Goal: Obtain resource: Download file/media

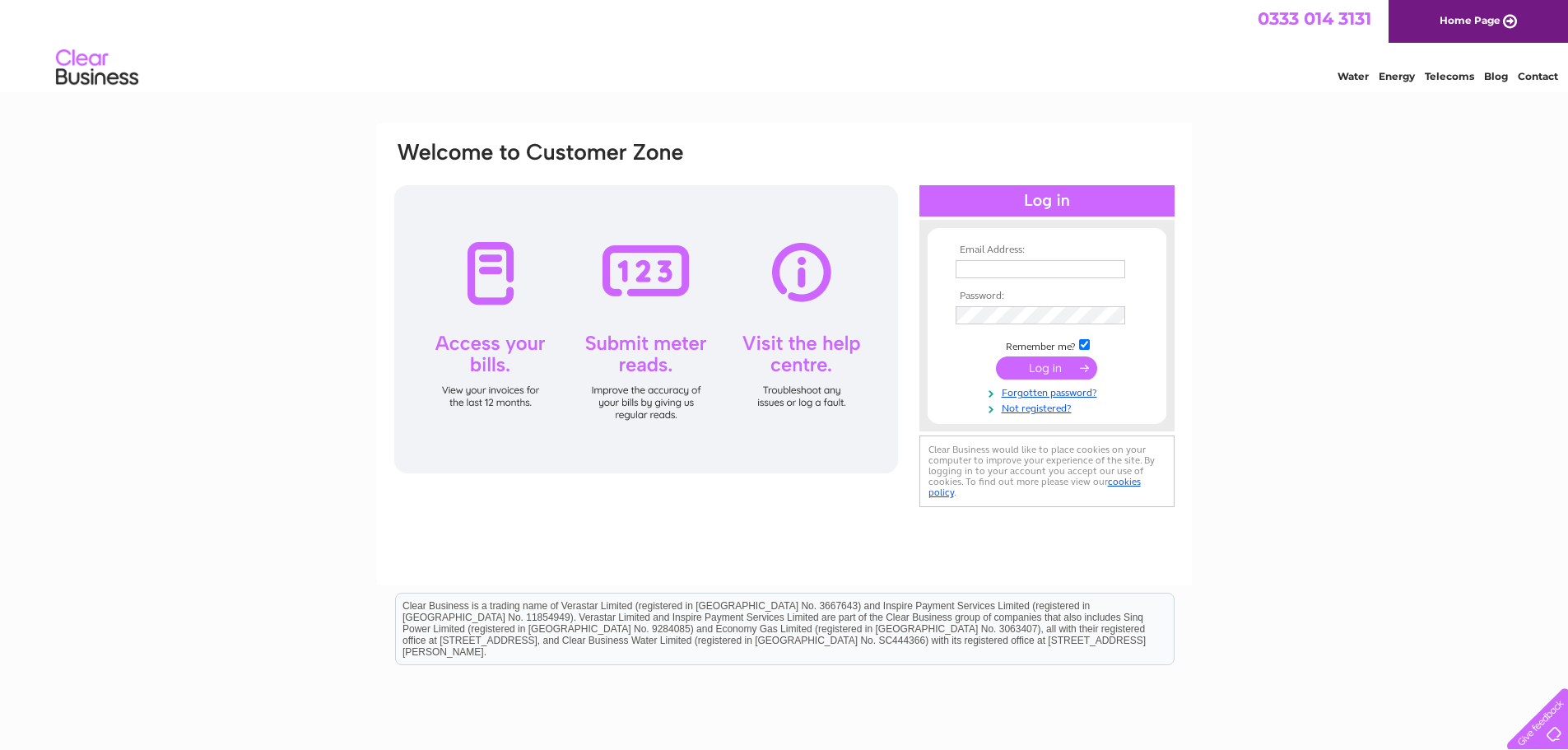
type input "[PERSON_NAME][EMAIL_ADDRESS][PERSON_NAME][DOMAIN_NAME]"
click at [1064, 369] on input "submit" at bounding box center [1046, 368] width 101 height 23
click at [1049, 367] on input "submit" at bounding box center [1046, 368] width 101 height 23
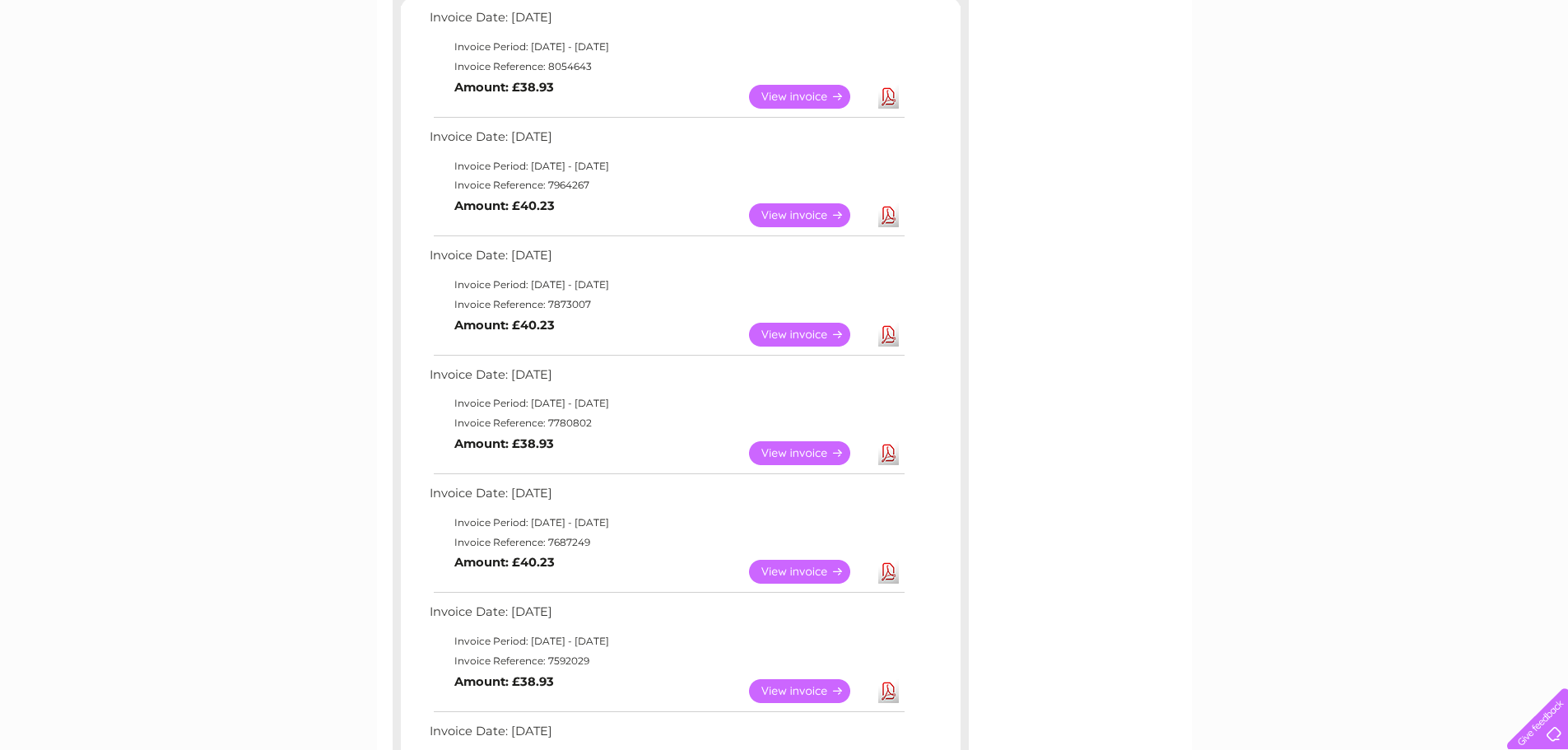
scroll to position [329, 0]
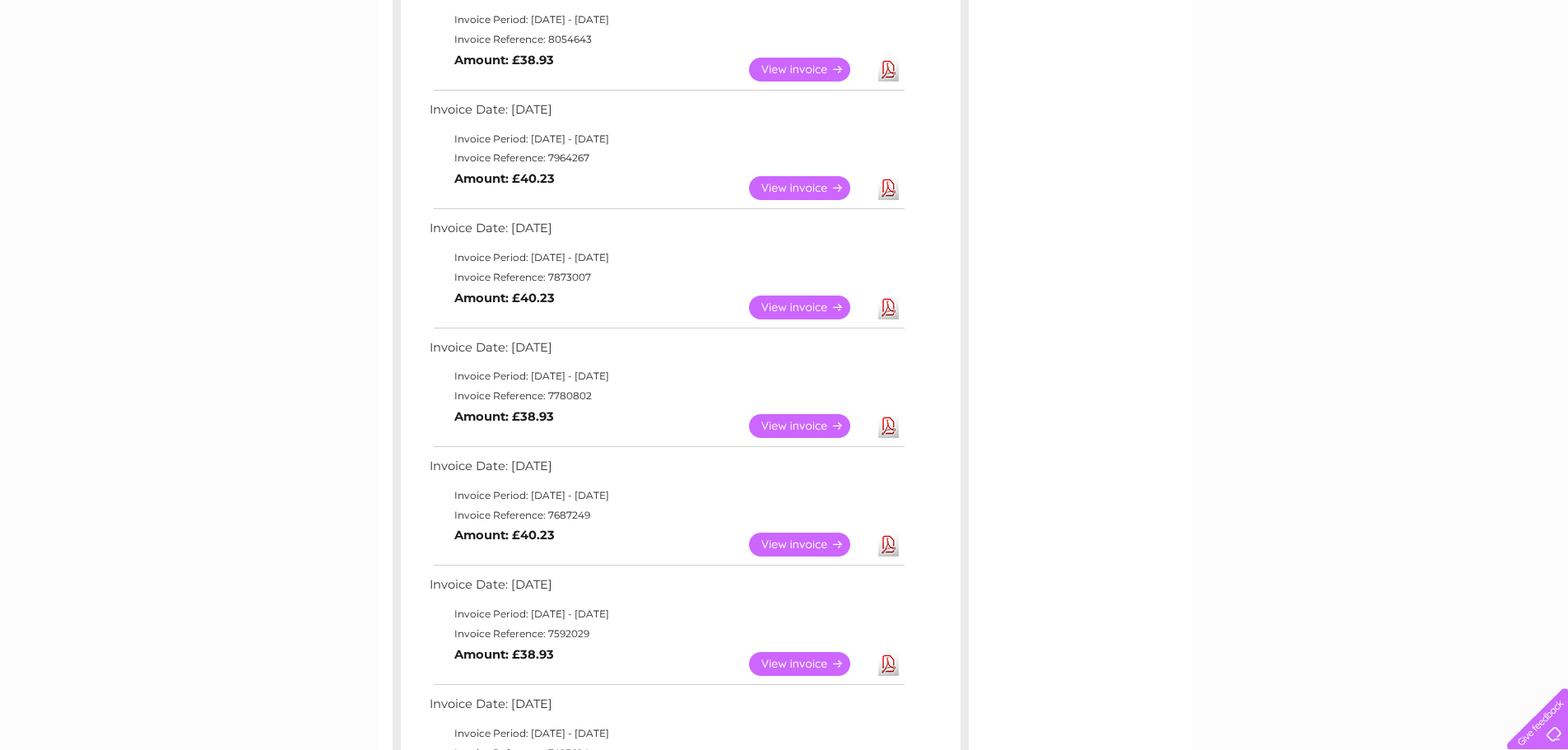
click at [892, 296] on link "Download" at bounding box center [888, 307] width 20 height 24
click at [890, 308] on link "Download" at bounding box center [888, 307] width 20 height 24
click at [888, 188] on link "Download" at bounding box center [888, 188] width 20 height 24
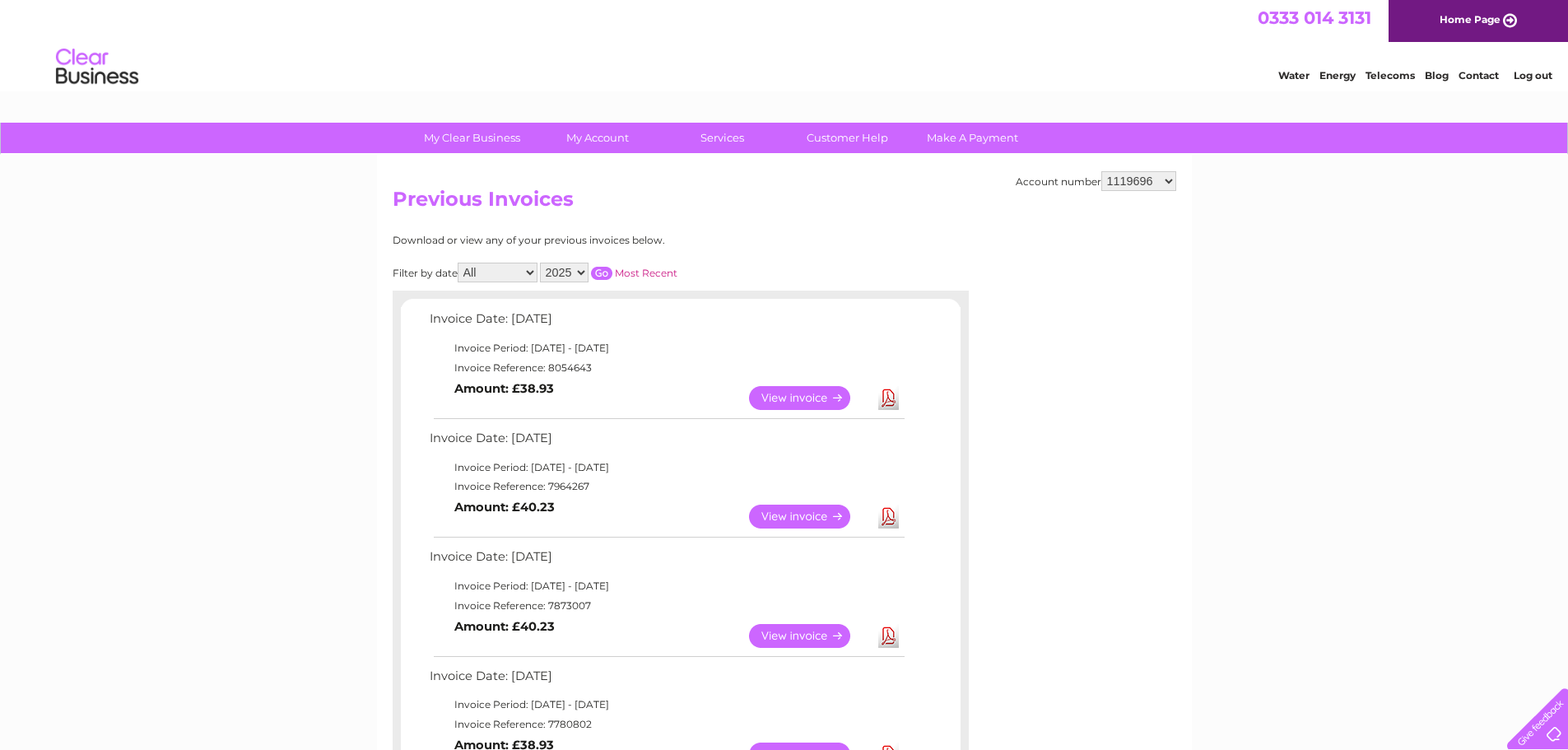
scroll to position [0, 0]
click at [1170, 183] on select "1119696 30294392" at bounding box center [1138, 182] width 75 height 20
select select "30294392"
click at [1101, 172] on select "1119696 30294392" at bounding box center [1138, 182] width 75 height 20
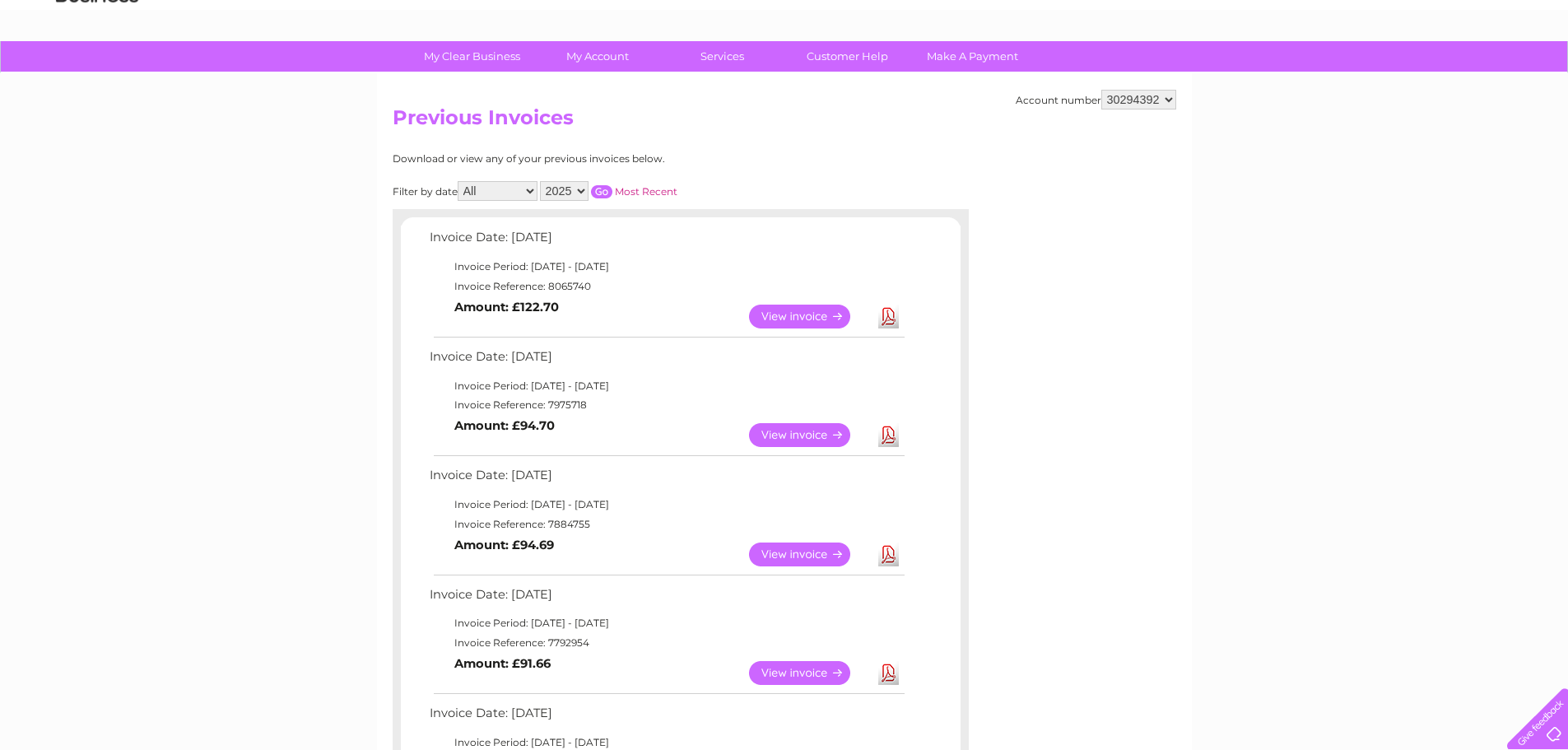
click at [892, 541] on td "Download" at bounding box center [888, 554] width 29 height 32
click at [892, 559] on link "Download" at bounding box center [888, 554] width 20 height 24
click at [1173, 98] on select "1119696 30294392" at bounding box center [1138, 99] width 75 height 20
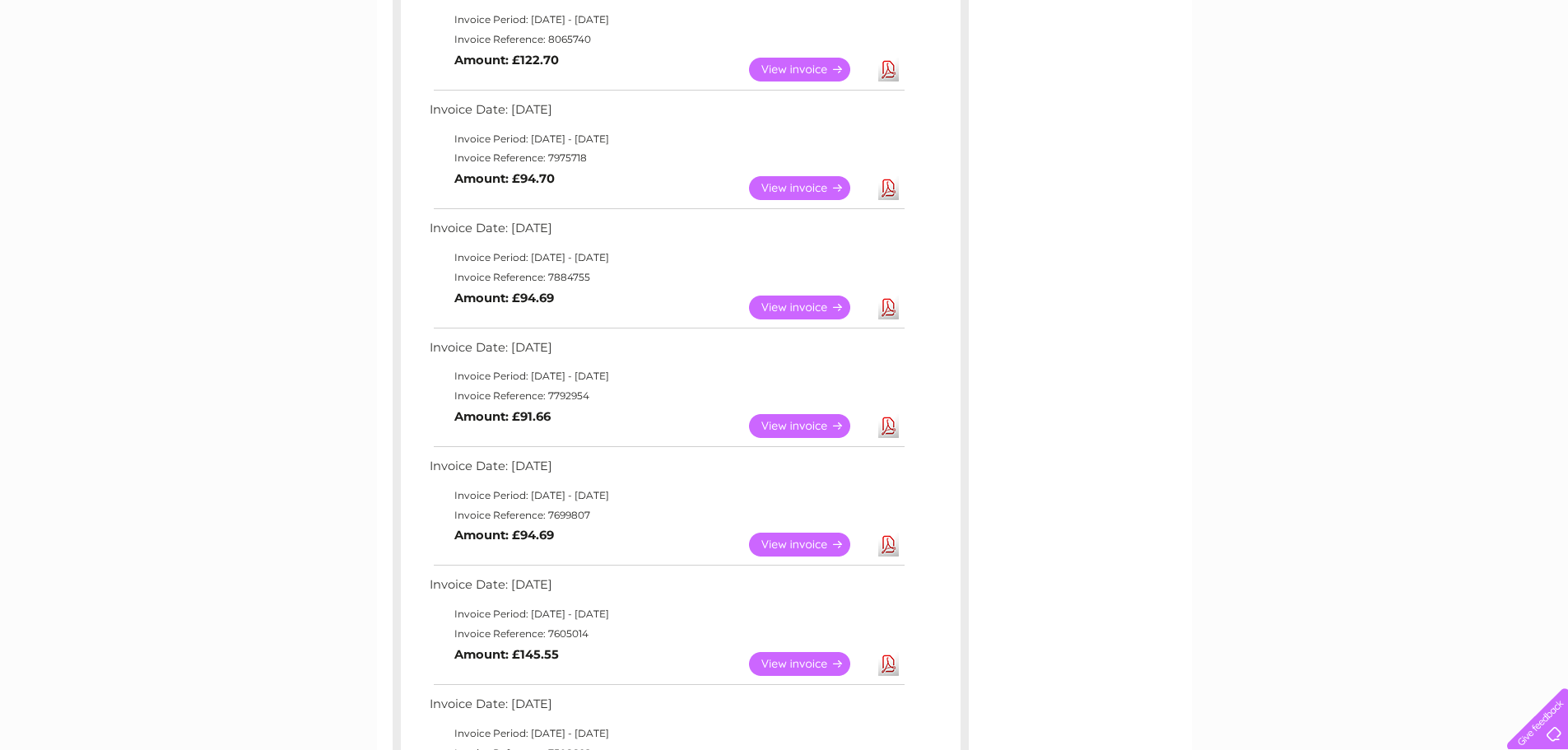
scroll to position [0, 0]
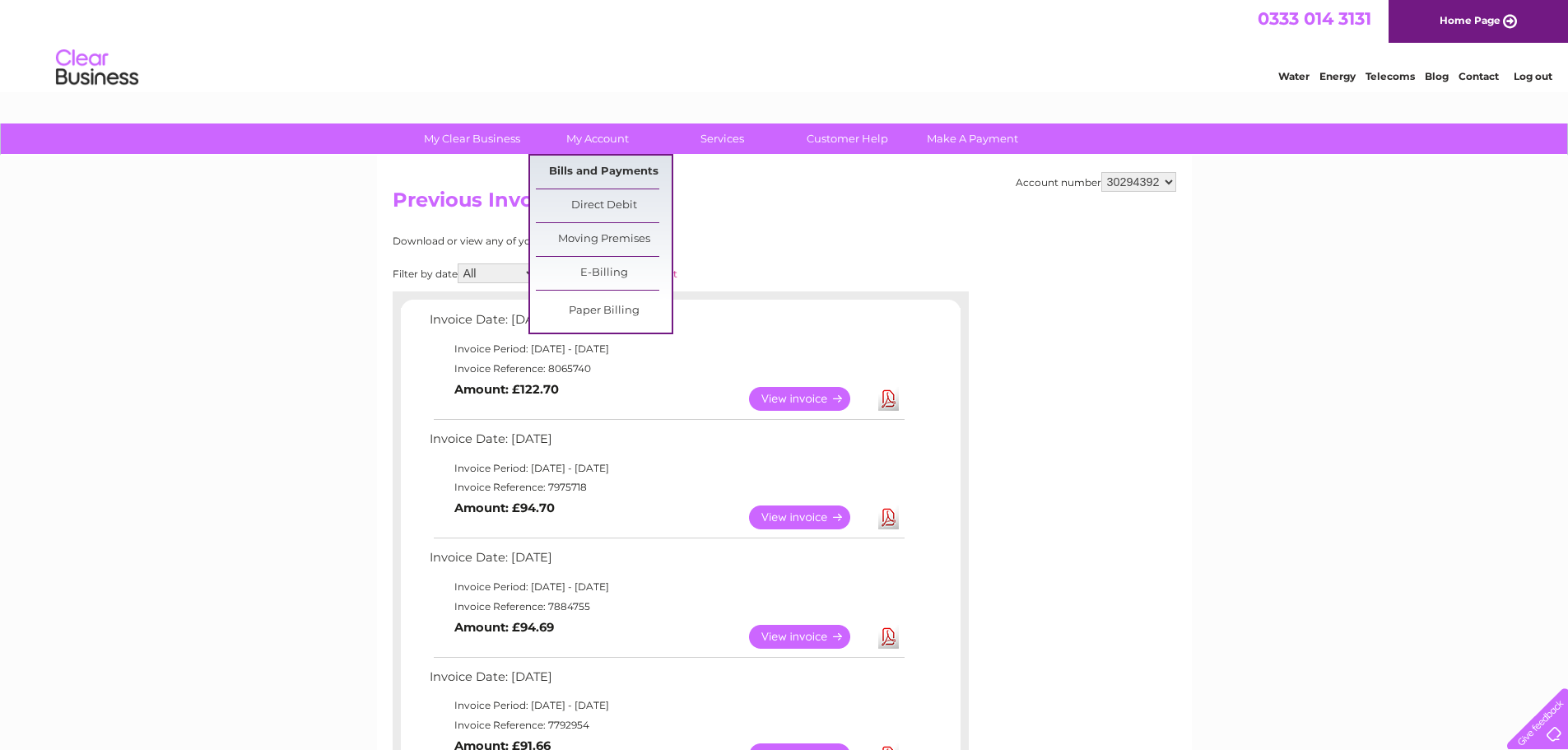
click at [625, 175] on link "Bills and Payments" at bounding box center [604, 172] width 136 height 33
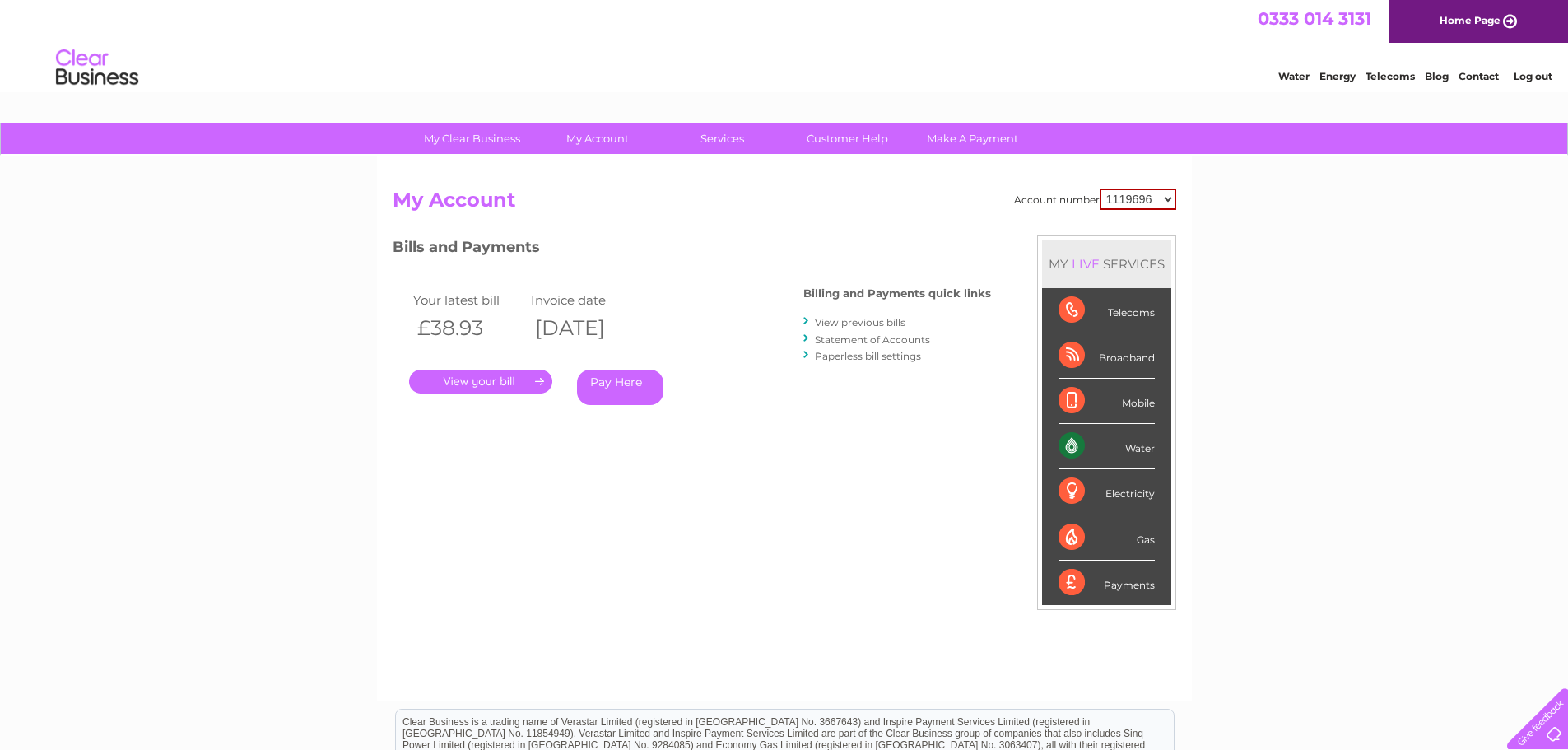
click at [1168, 203] on select "1119696 30294392" at bounding box center [1137, 199] width 76 height 21
